Goal: Information Seeking & Learning: Learn about a topic

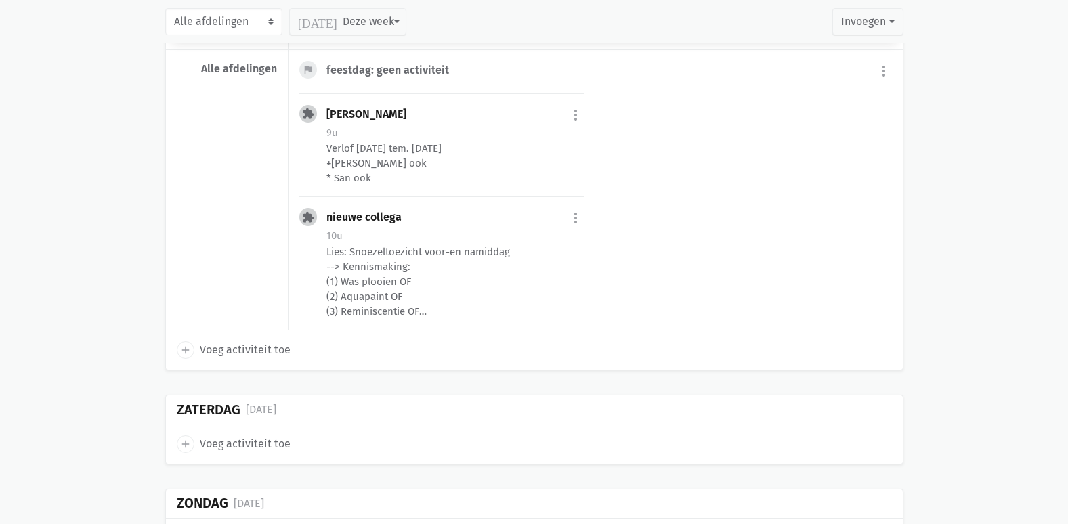
scroll to position [338, 0]
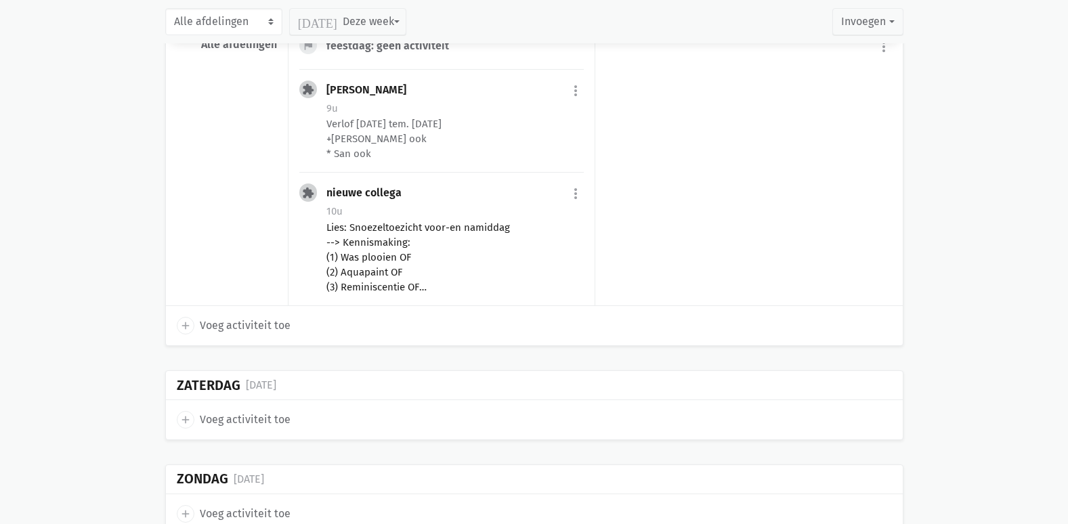
click at [439, 252] on div "Lies: Snoezeltoezicht voor-en namiddag --> Kennismaking: (1) Was plooien OF (2)…" at bounding box center [454, 257] width 257 height 74
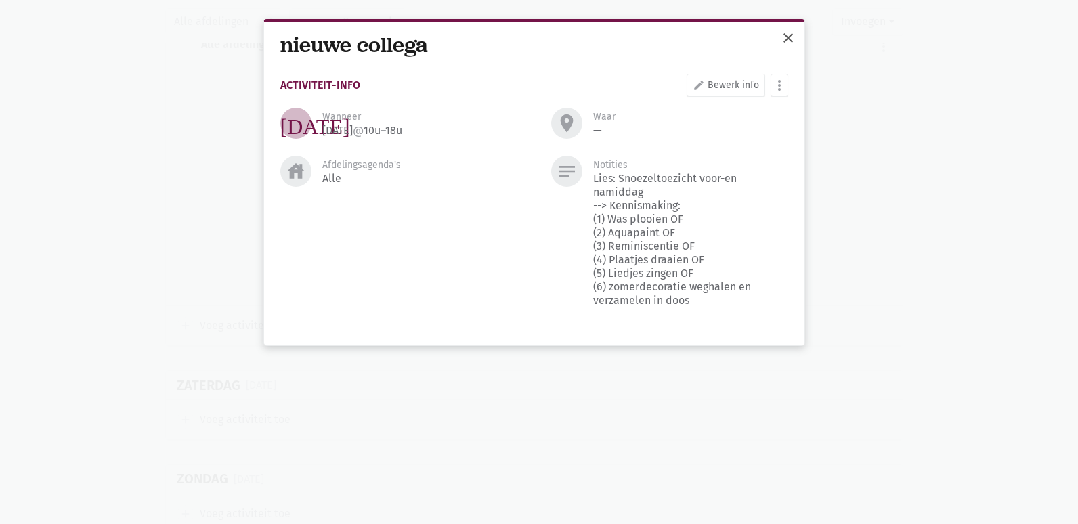
click at [790, 32] on span "close" at bounding box center [788, 38] width 16 height 16
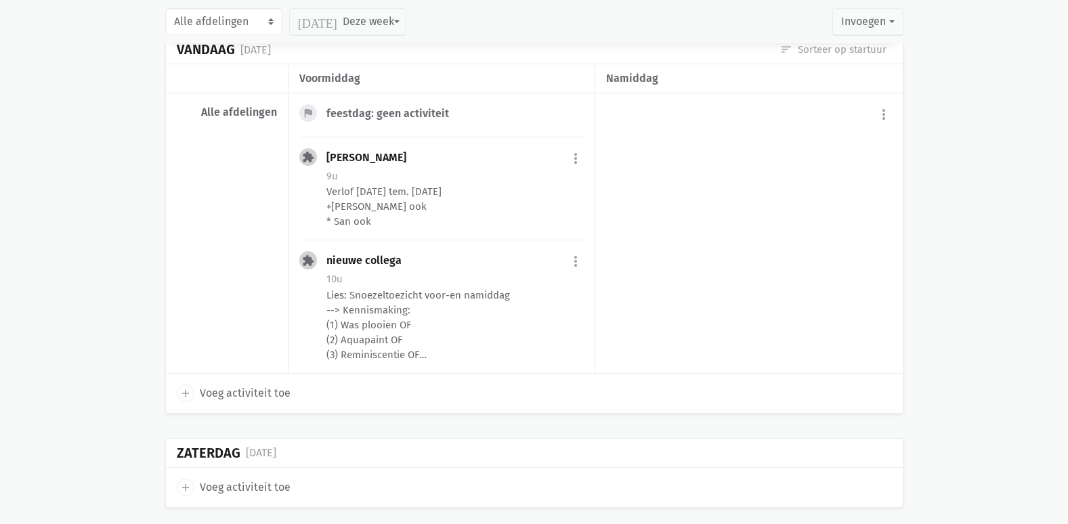
scroll to position [0, 0]
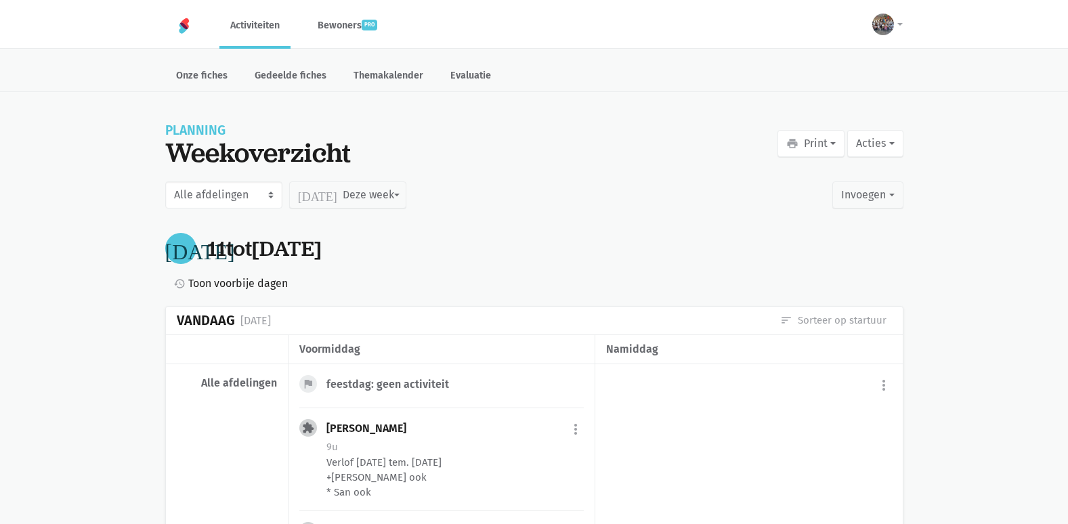
click at [262, 37] on link "Activiteiten" at bounding box center [254, 25] width 71 height 45
click at [395, 79] on link "Themakalender" at bounding box center [388, 76] width 91 height 29
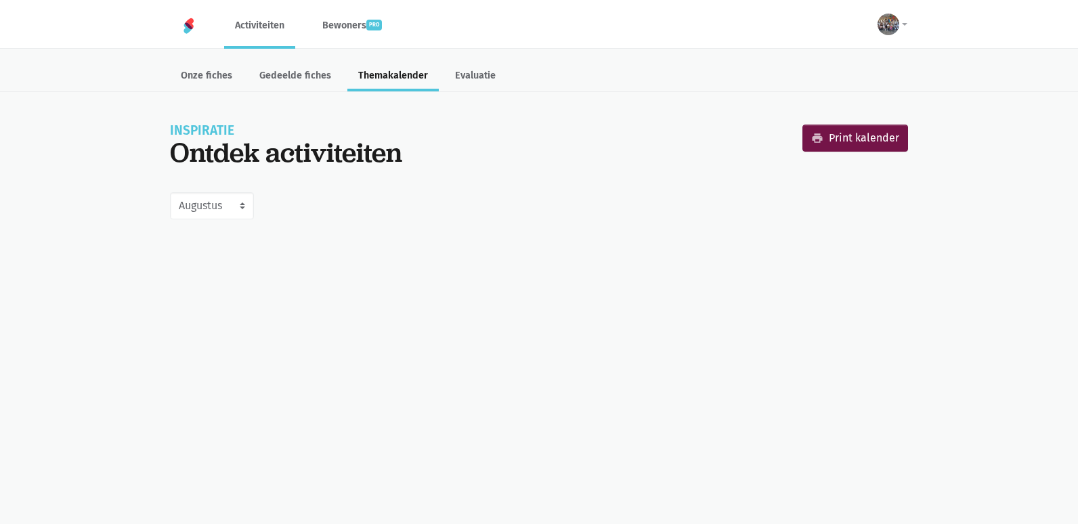
select select "8-2025"
click at [456, 78] on link "Evaluatie" at bounding box center [475, 76] width 62 height 29
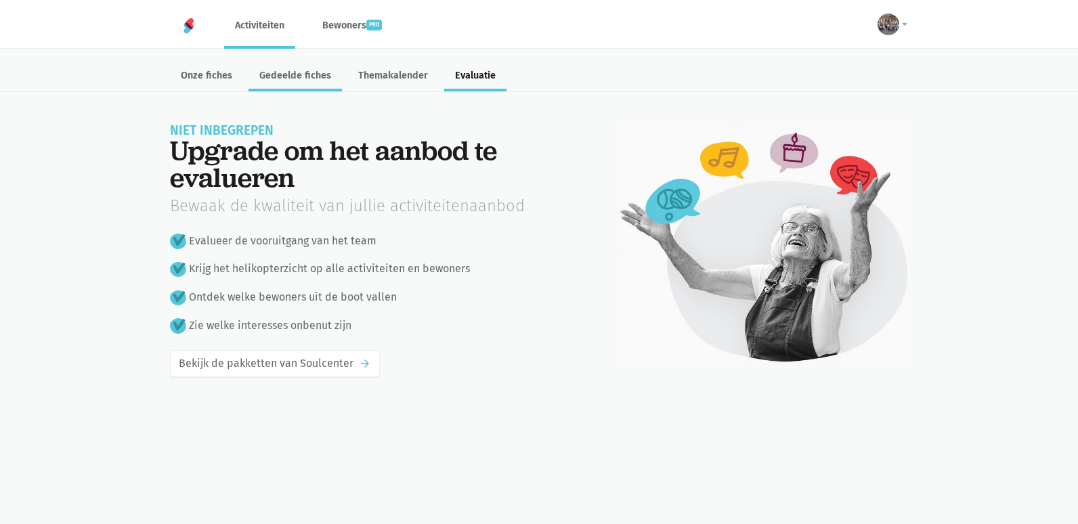
click at [288, 79] on link "Gedeelde fiches" at bounding box center [294, 76] width 93 height 29
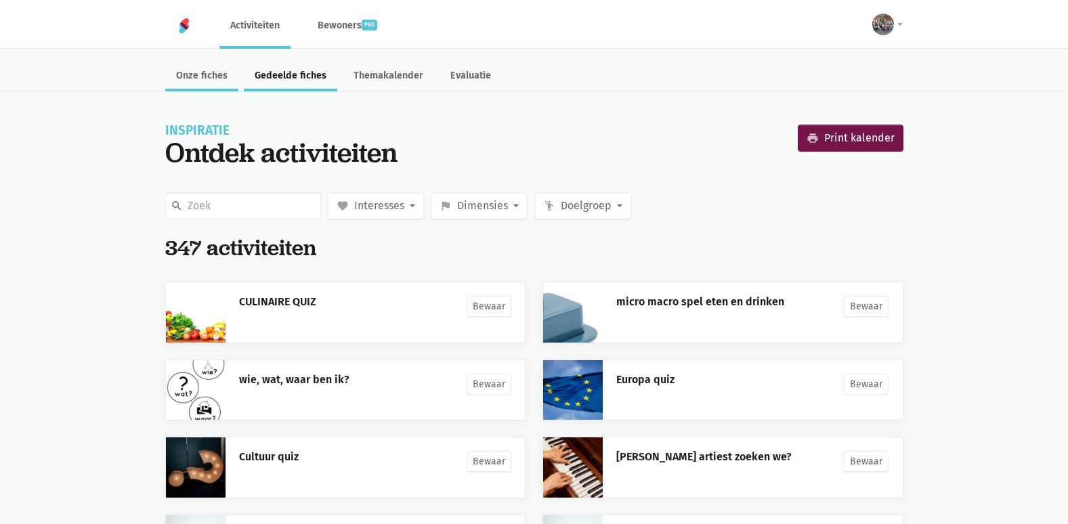
click at [206, 79] on link "Onze fiches" at bounding box center [201, 76] width 73 height 29
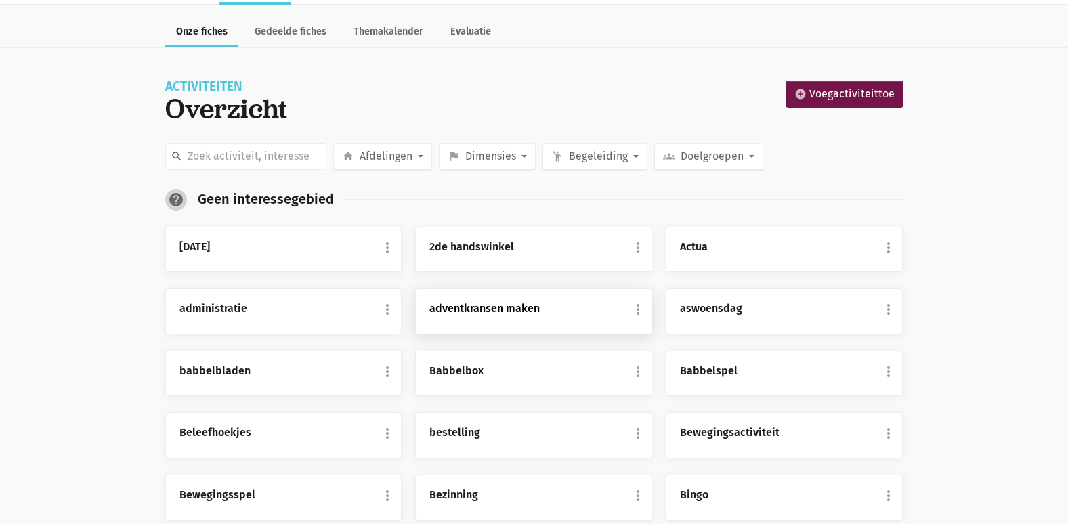
scroll to position [68, 0]
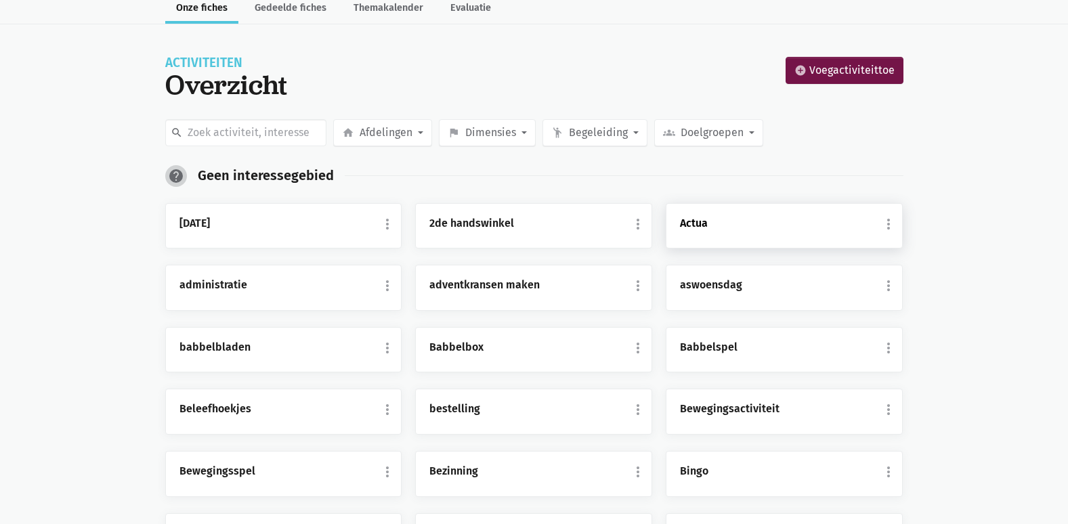
click at [695, 229] on link "Actua" at bounding box center [784, 224] width 209 height 18
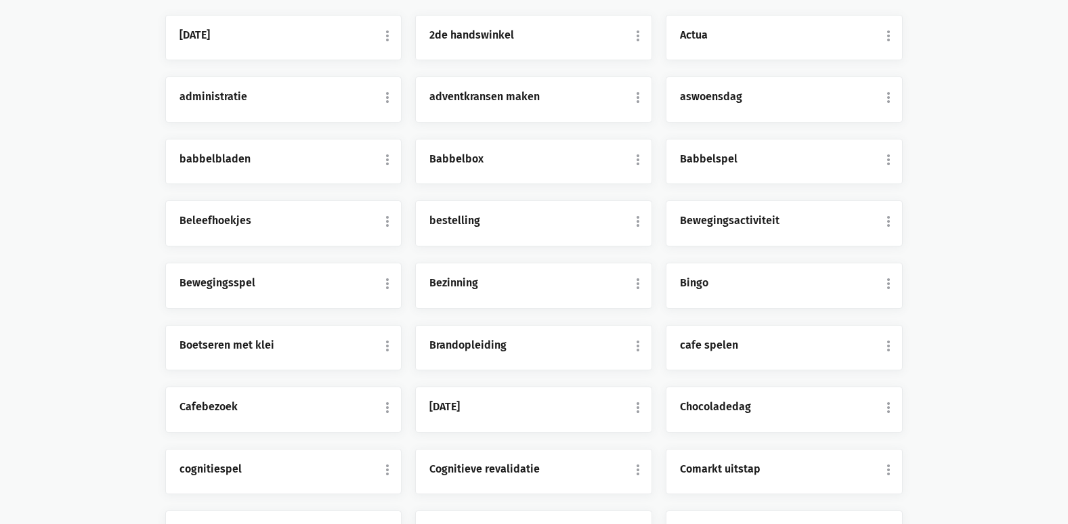
scroll to position [263, 0]
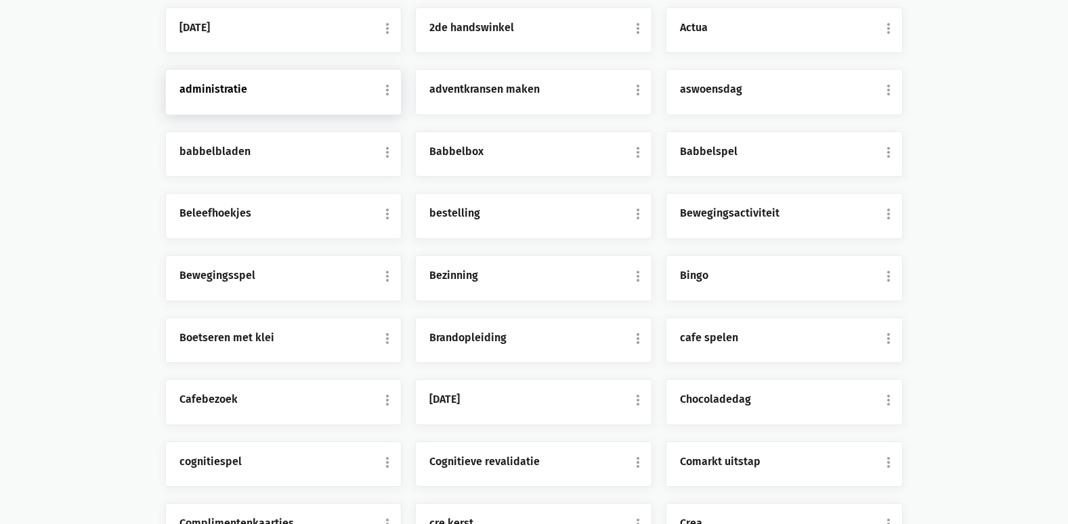
click at [240, 98] on link "administratie" at bounding box center [283, 90] width 209 height 18
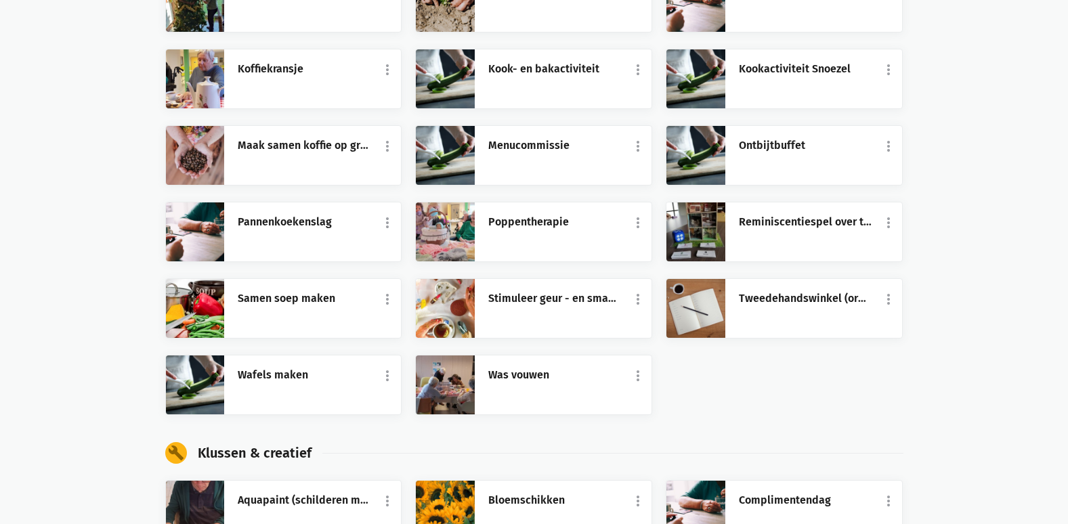
scroll to position [6382, 0]
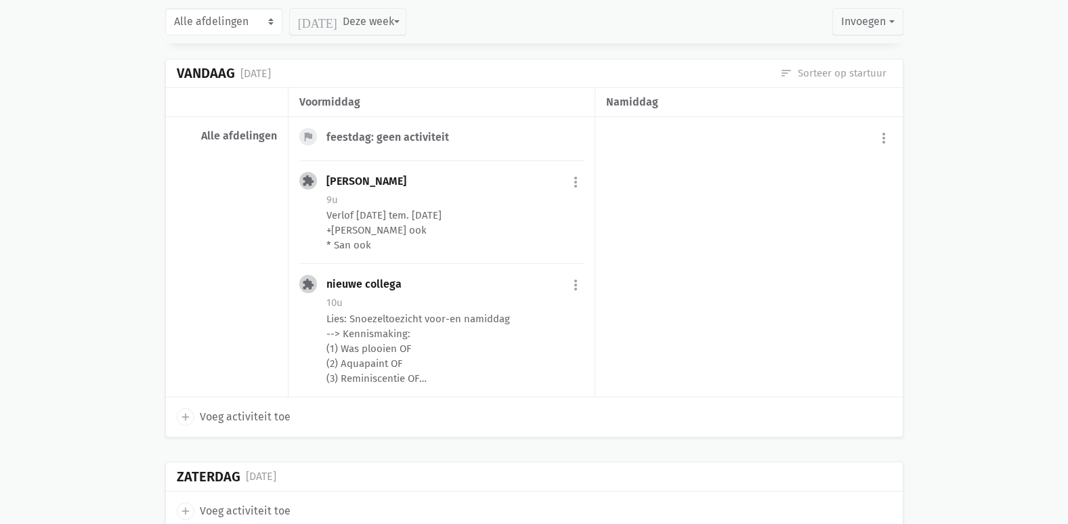
scroll to position [271, 0]
